Goal: Information Seeking & Learning: Find specific fact

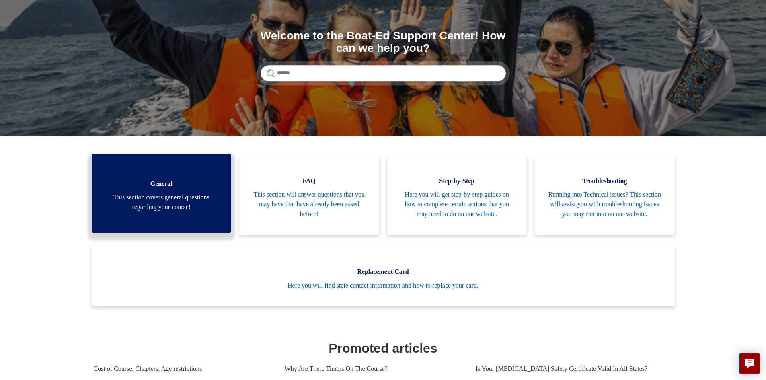
scroll to position [72, 0]
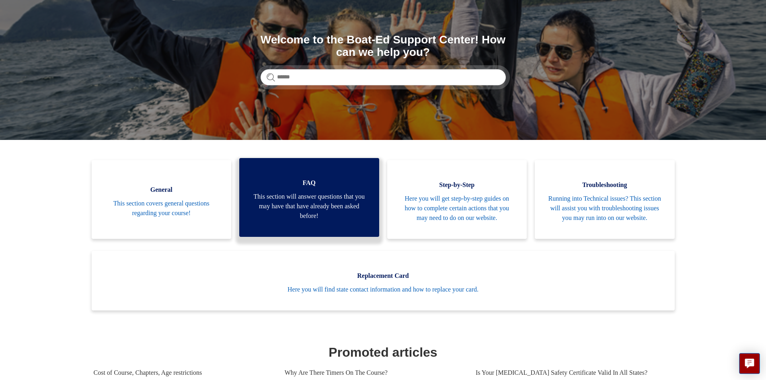
click at [331, 203] on span "This section will answer questions that you may have that have already been ask…" at bounding box center [309, 206] width 116 height 29
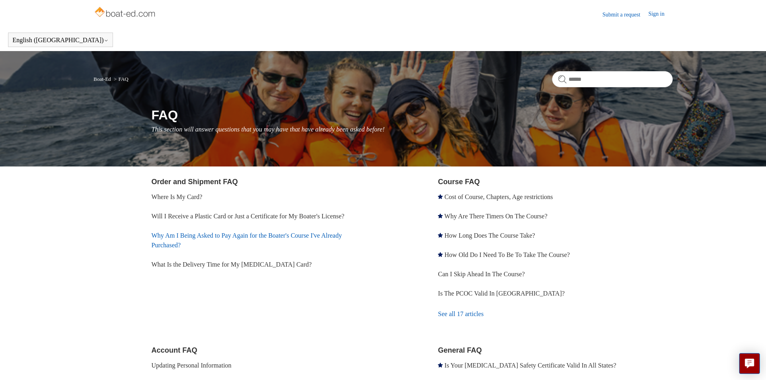
click at [240, 238] on link "Why Am I Being Asked to Pay Again for the Boater's Course I've Already Purchase…" at bounding box center [247, 240] width 191 height 16
